Goal: Find specific page/section: Find specific page/section

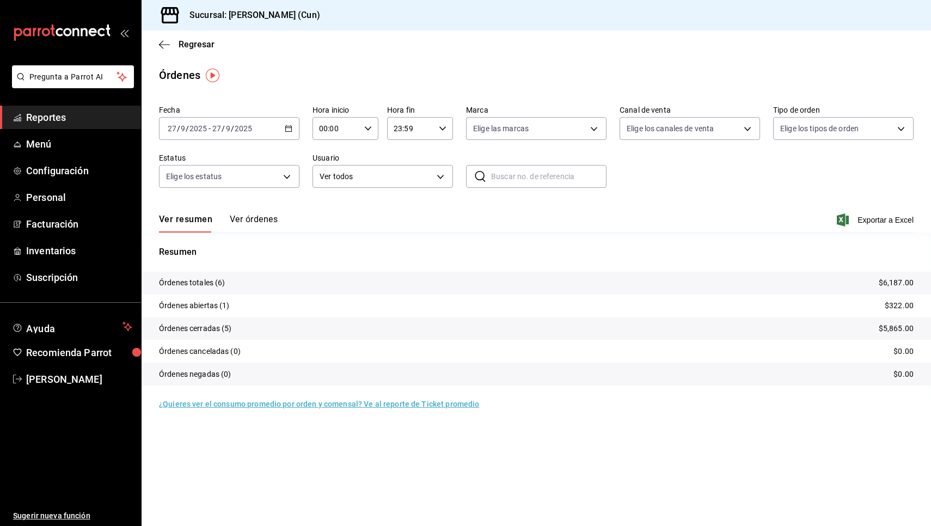
click at [57, 109] on link "Reportes" at bounding box center [70, 117] width 141 height 23
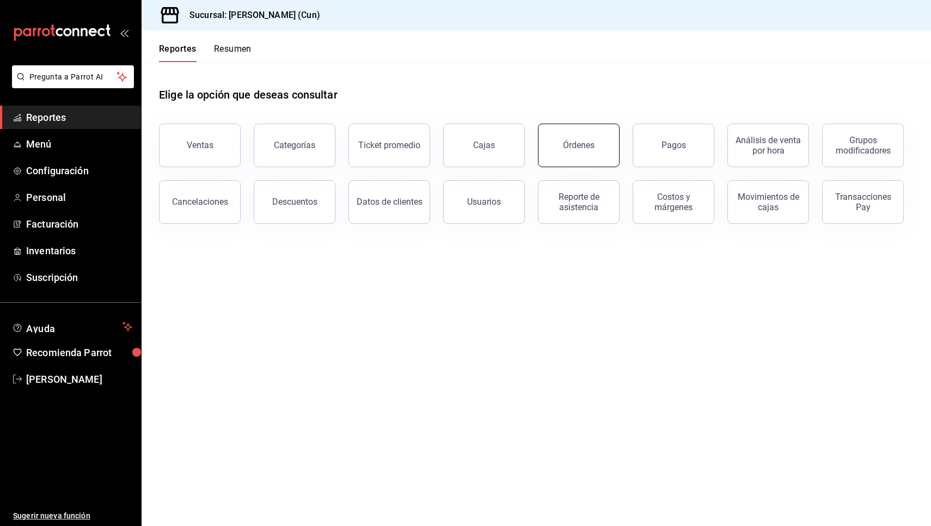
click at [561, 161] on button "Órdenes" at bounding box center [579, 146] width 82 height 44
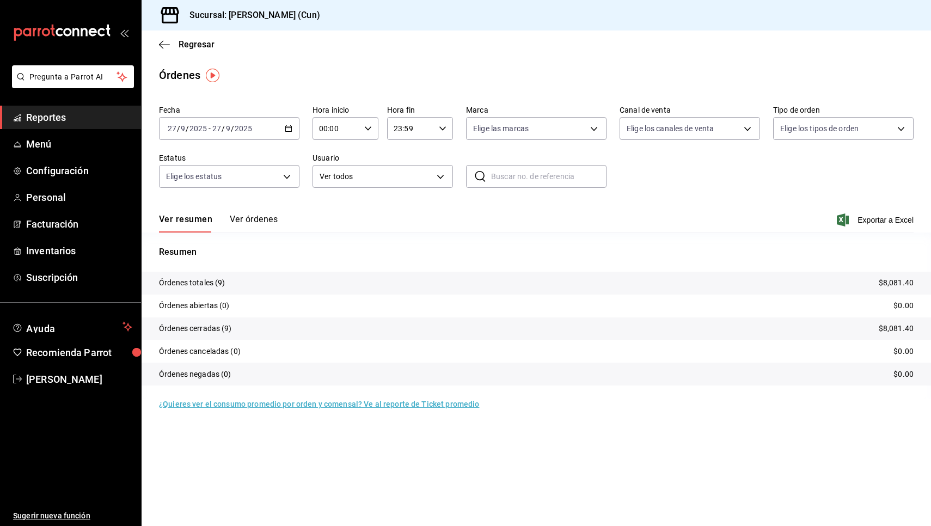
click at [58, 115] on span "Reportes" at bounding box center [79, 117] width 106 height 15
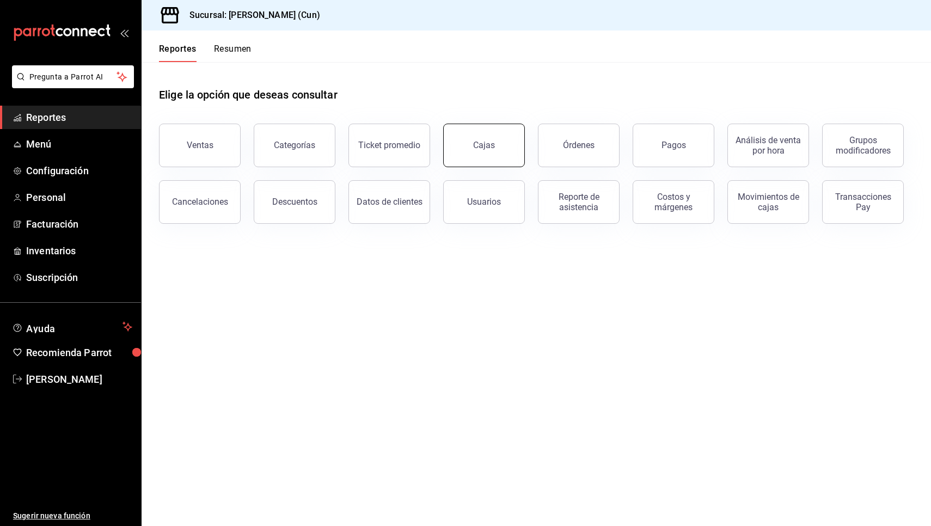
click at [514, 160] on link "Cajas" at bounding box center [484, 146] width 82 height 44
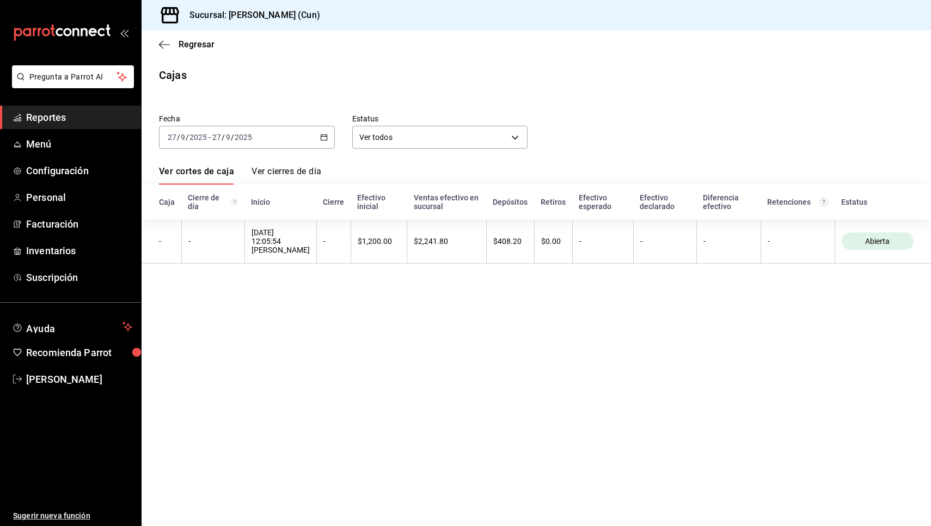
click at [60, 115] on span "Reportes" at bounding box center [79, 117] width 106 height 15
